Goal: Task Accomplishment & Management: Manage account settings

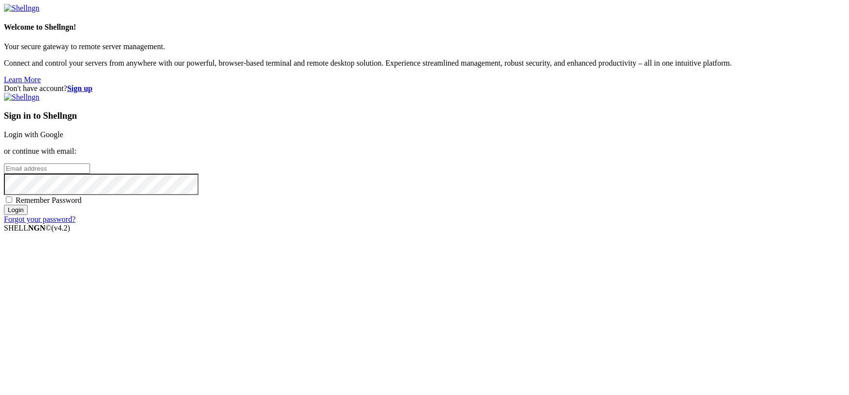
type input "[EMAIL_ADDRESS][DOMAIN_NAME]"
click at [63, 139] on link "Login with Google" at bounding box center [33, 134] width 59 height 8
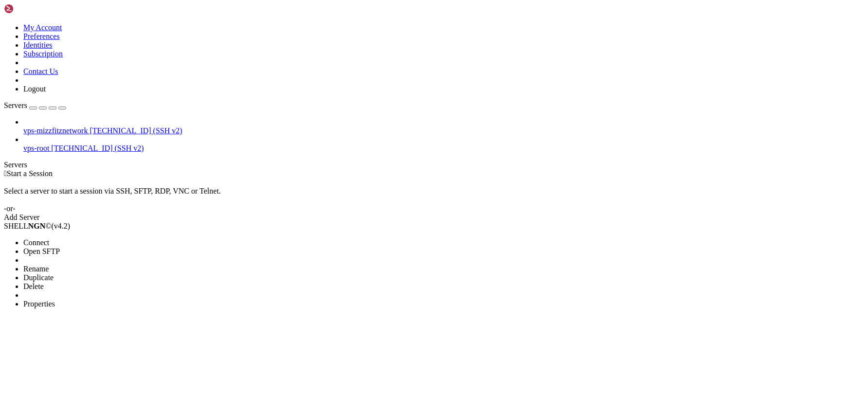
click at [55, 300] on span "Properties" at bounding box center [39, 304] width 32 height 8
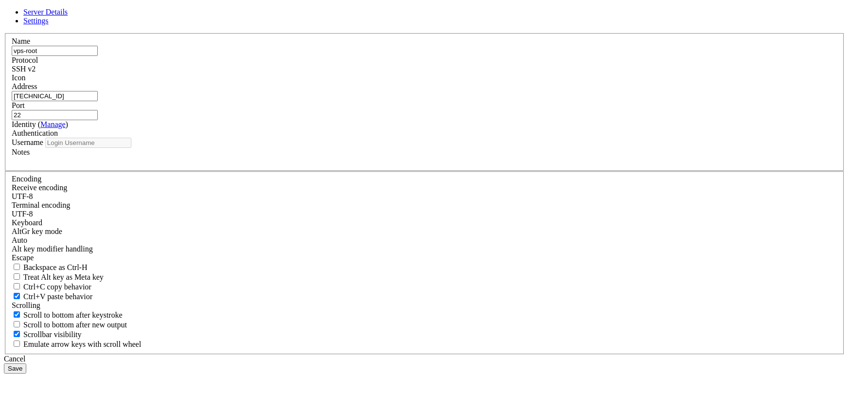
type input "root"
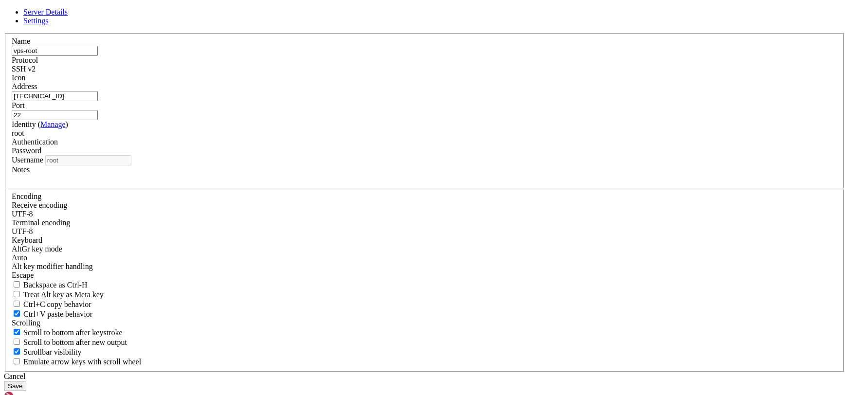
drag, startPoint x: 489, startPoint y: 310, endPoint x: 484, endPoint y: 307, distance: 6.8
click at [489, 372] on div "Cancel" at bounding box center [424, 376] width 841 height 9
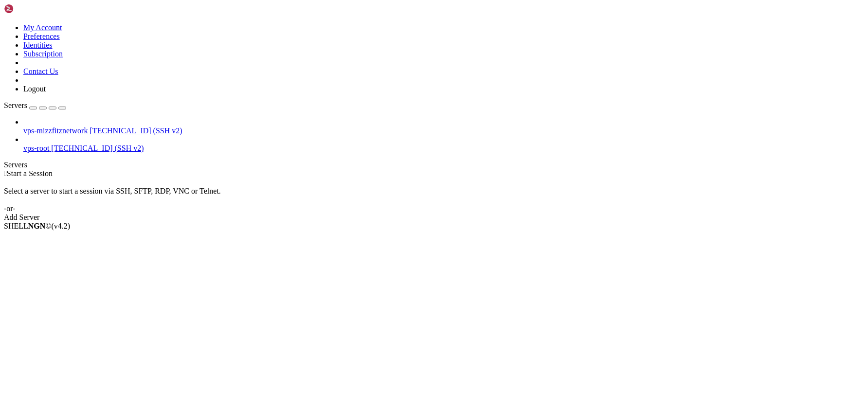
click at [4, 23] on icon at bounding box center [4, 23] width 0 height 0
click at [53, 49] on link "Identities" at bounding box center [37, 45] width 29 height 8
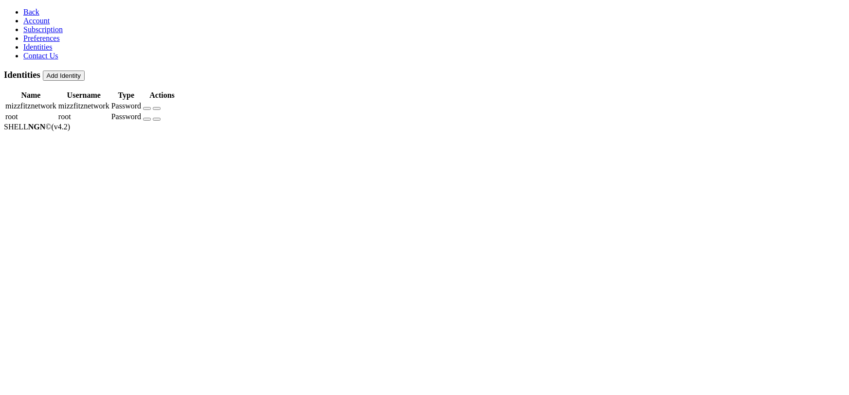
click at [151, 118] on button "button" at bounding box center [147, 119] width 8 height 3
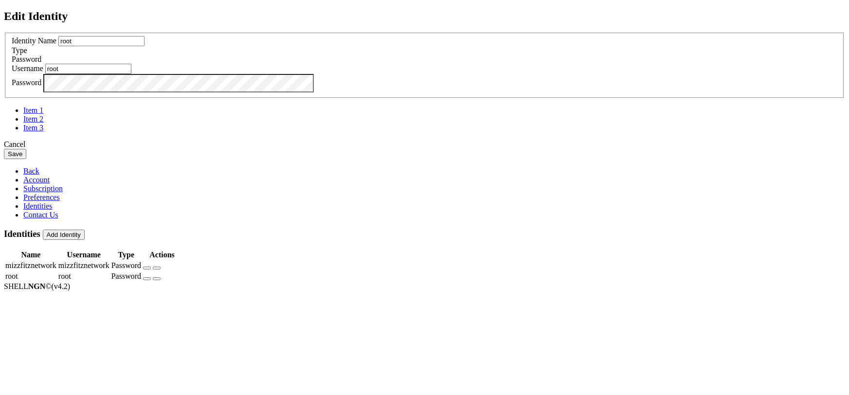
click at [481, 149] on div "Cancel" at bounding box center [424, 144] width 841 height 9
